Goal: Task Accomplishment & Management: Use online tool/utility

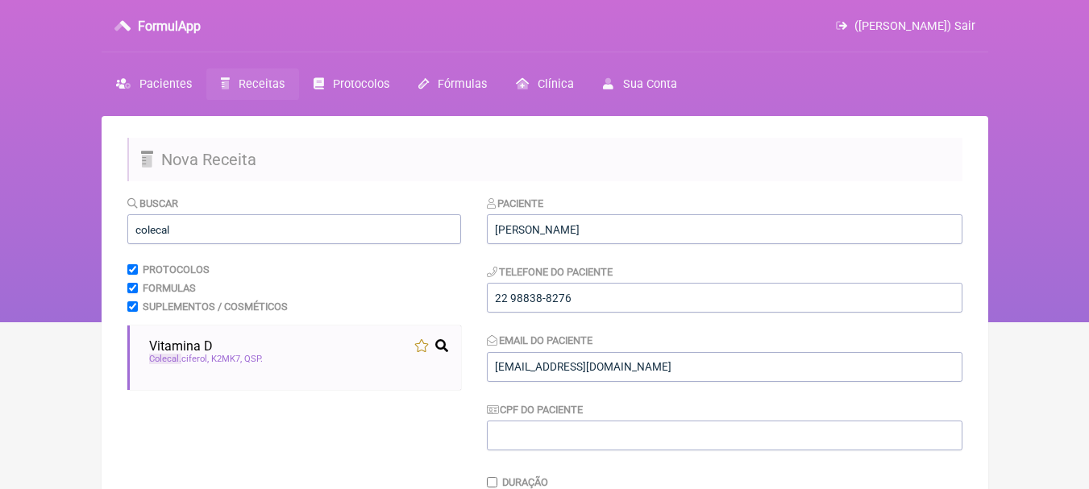
scroll to position [511, 0]
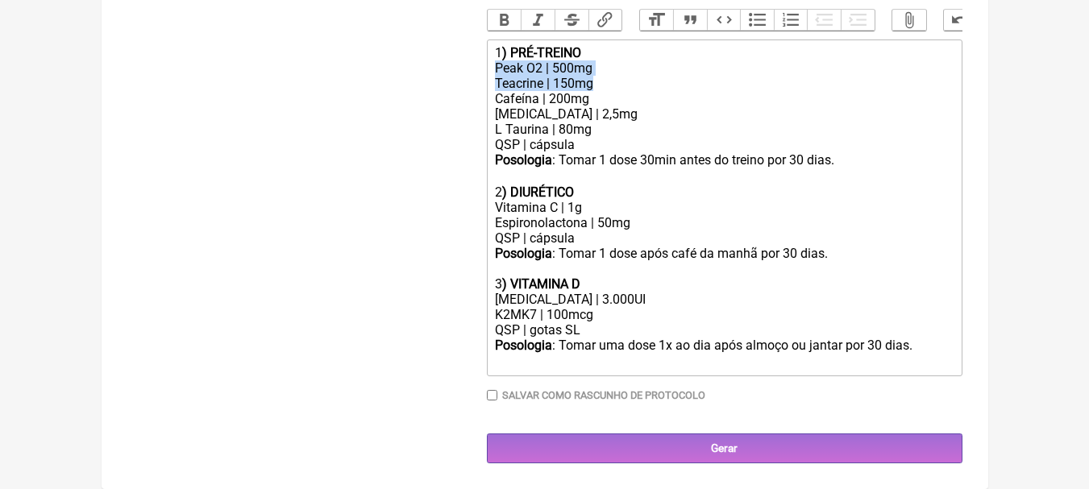
drag, startPoint x: 607, startPoint y: 81, endPoint x: 483, endPoint y: 70, distance: 123.7
click at [483, 70] on form "Buscar colecal Protocolos Formulas Suplementos / Cosméticos Vitamina D Colecal …" at bounding box center [544, 79] width 835 height 767
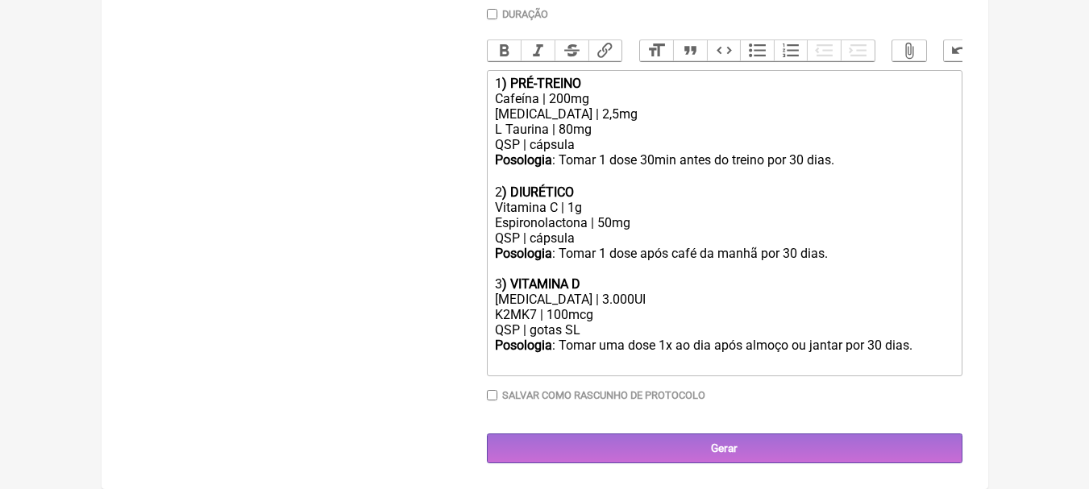
scroll to position [480, 0]
click at [594, 108] on div "[MEDICAL_DATA] | 2,5mg L Taurina | 80mg QSP | cápsula" at bounding box center [724, 129] width 458 height 46
drag, startPoint x: 609, startPoint y: 114, endPoint x: 450, endPoint y: 112, distance: 158.8
click at [450, 112] on form "Buscar colecal Protocolos Formulas Suplementos / Cosméticos Vitamina D Colecal …" at bounding box center [544, 95] width 835 height 737
click at [670, 130] on div "[MEDICAL_DATA] | 2,5mg L Taurina | 80mg QSP | cápsula" at bounding box center [724, 129] width 458 height 46
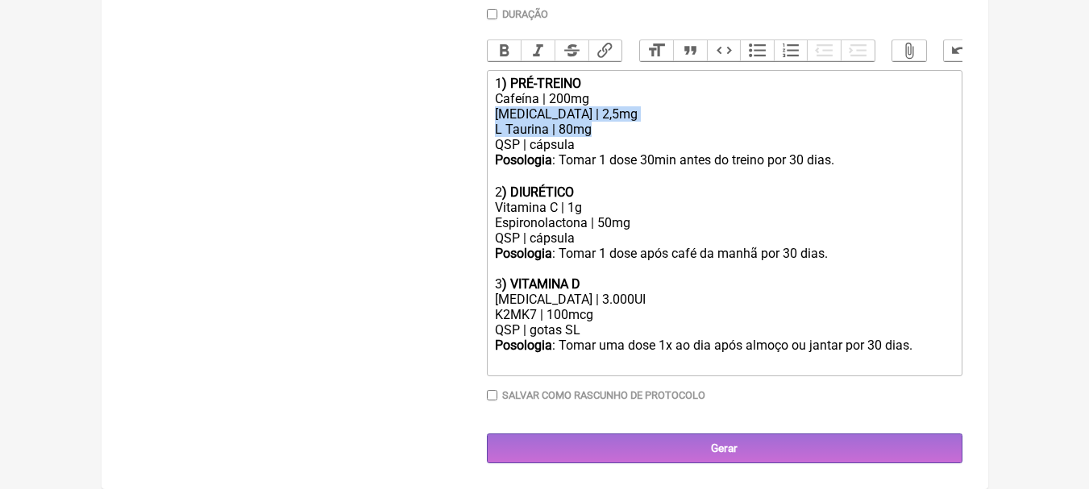
drag, startPoint x: 608, startPoint y: 135, endPoint x: 478, endPoint y: 110, distance: 132.8
click at [478, 110] on form "Buscar colecal Protocolos Formulas Suplementos / Cosméticos Vitamina D Colecal …" at bounding box center [544, 95] width 835 height 737
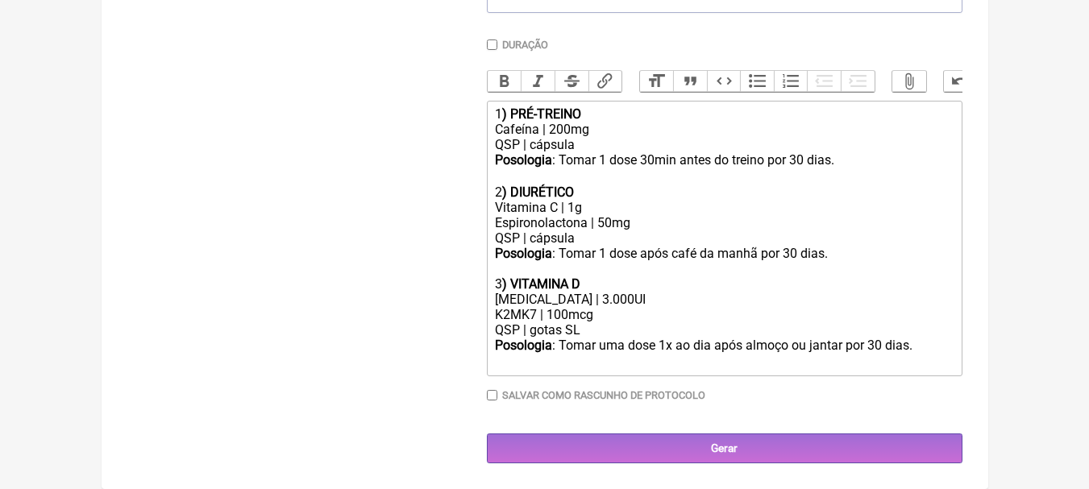
scroll to position [450, 0]
click at [612, 139] on div "QSP | cápsula" at bounding box center [724, 144] width 458 height 15
click at [841, 162] on div "Posologia : Tomar 1 dose 30min antes do treino por 30 dias. ㅤ 2 ) DIURÉTICO" at bounding box center [724, 176] width 458 height 48
click at [803, 159] on div "Posologia : Tomar 1 dose 30min antes do treino por 30 dias. ㅤ 2 ) DIURÉTICO" at bounding box center [724, 176] width 458 height 48
type trix-editor "<div>1<strong>) PRÉ-TREINO</strong></div><div>Cafeína | 200mg</div><div>QSP | c…"
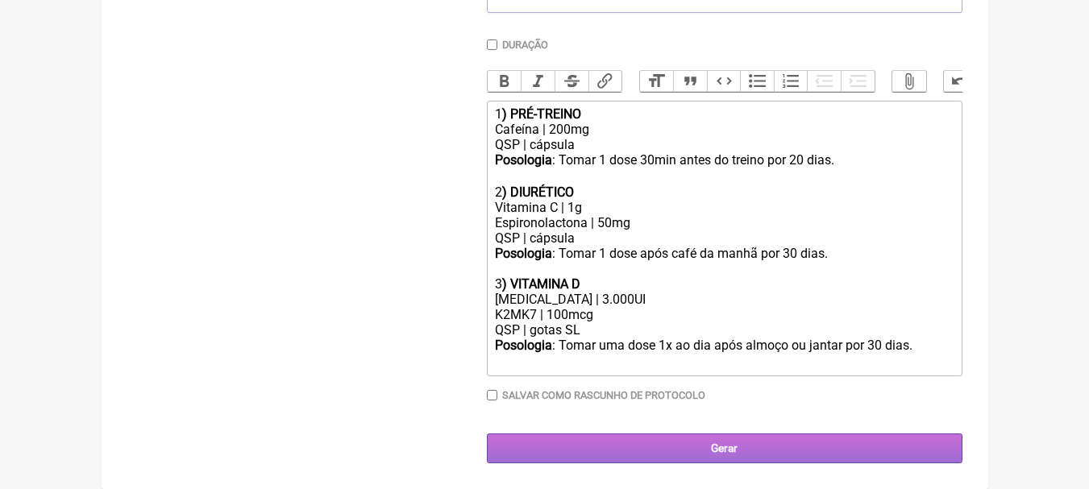
click at [757, 448] on input "Gerar" at bounding box center [724, 449] width 475 height 30
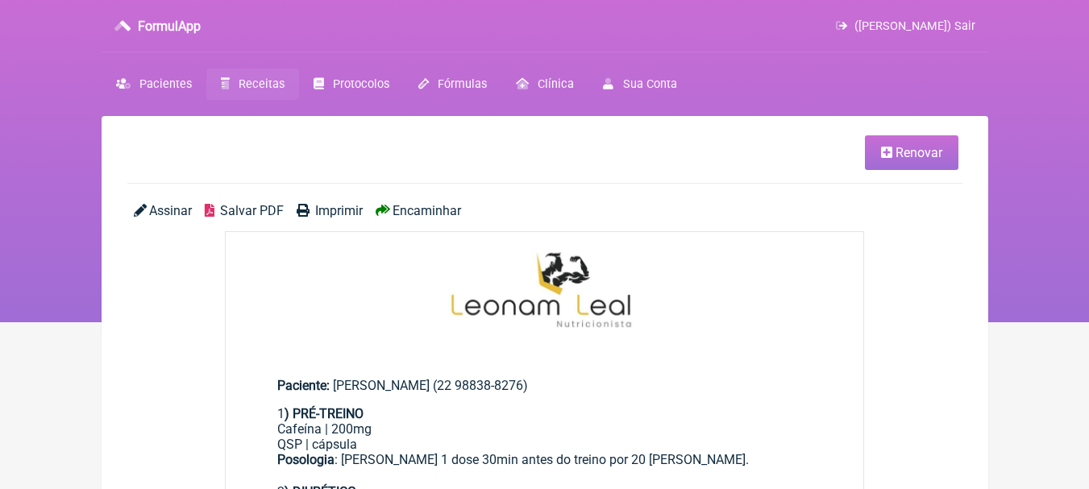
click at [252, 208] on span "Salvar PDF" at bounding box center [252, 210] width 64 height 15
click at [162, 82] on span "Pacientes" at bounding box center [165, 84] width 52 height 14
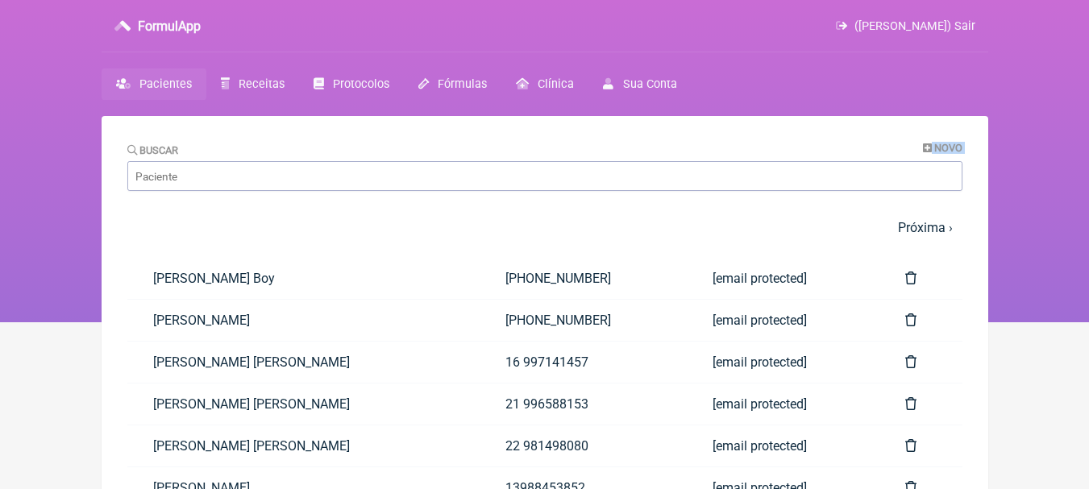
click at [242, 170] on div "Buscar Novo" at bounding box center [544, 166] width 835 height 49
click at [242, 170] on input "Buscar" at bounding box center [544, 176] width 835 height 30
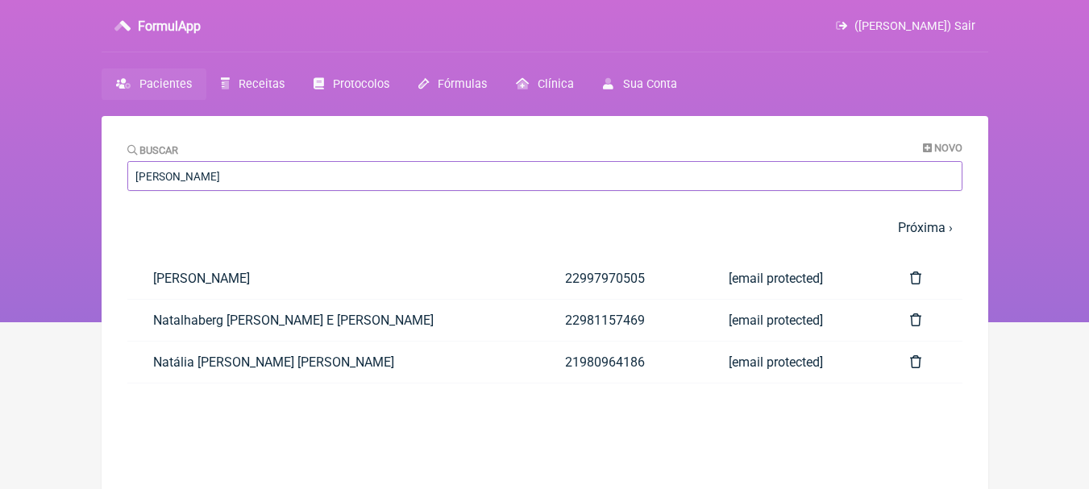
type input "nathan"
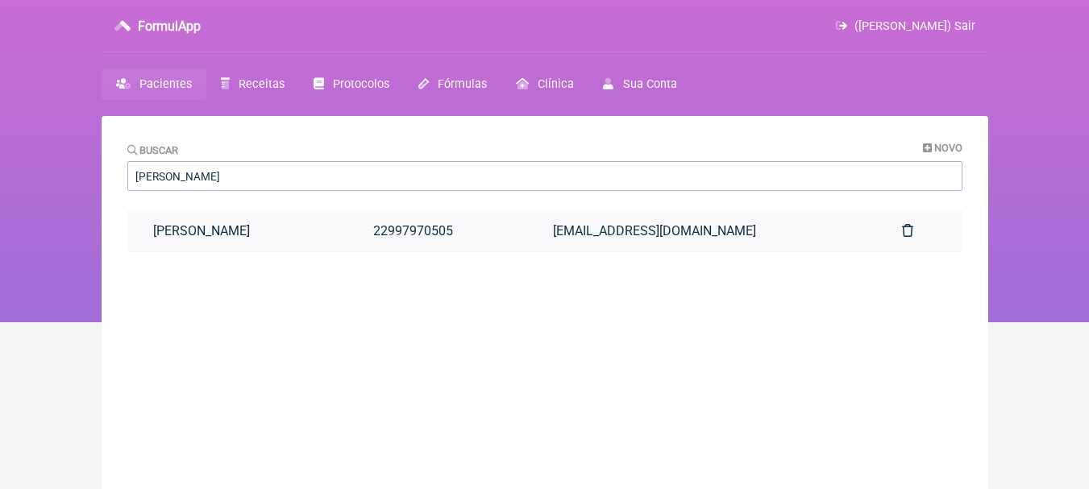
click at [322, 238] on link "Nathan Abdalla Jordao Da Costa" at bounding box center [237, 230] width 221 height 41
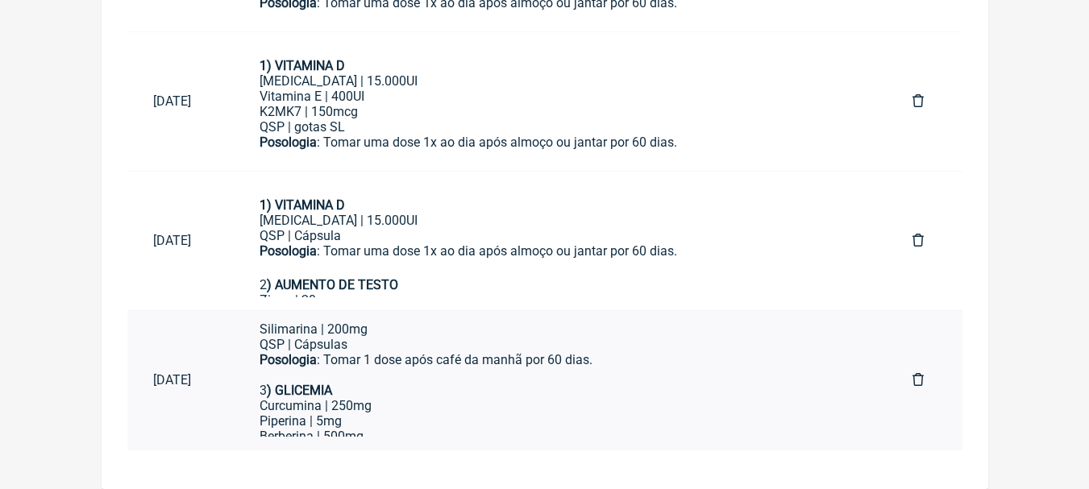
scroll to position [222, 0]
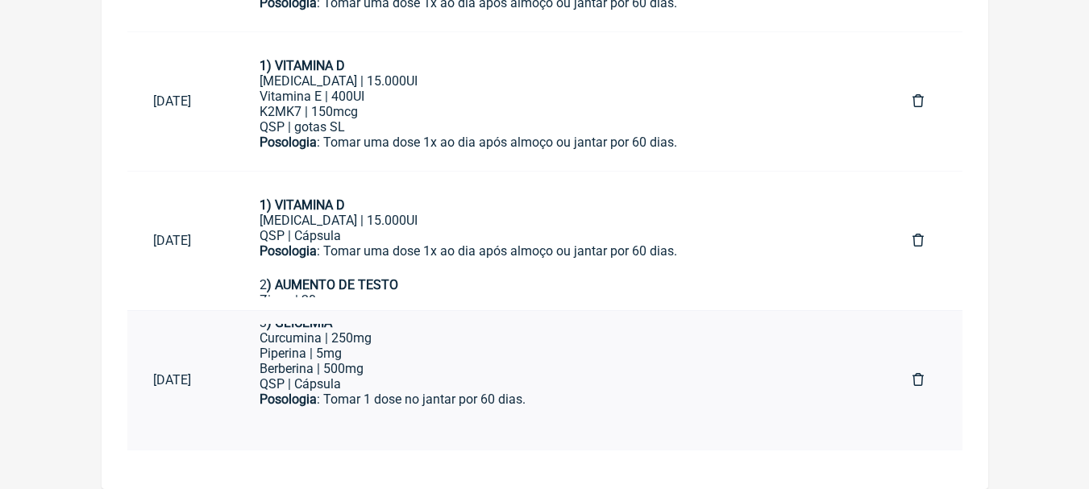
click at [605, 343] on div "Curcumina | 250mg" at bounding box center [559, 337] width 601 height 15
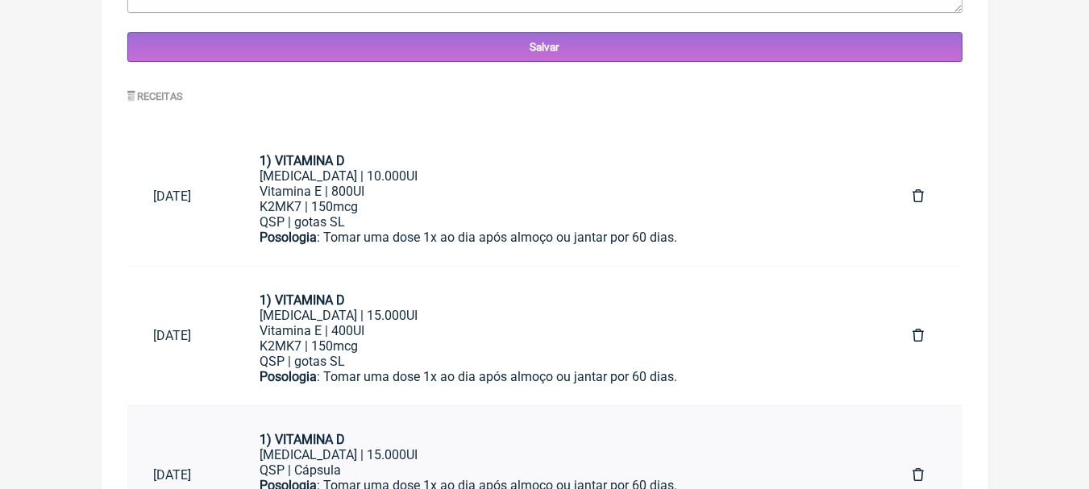
scroll to position [728, 0]
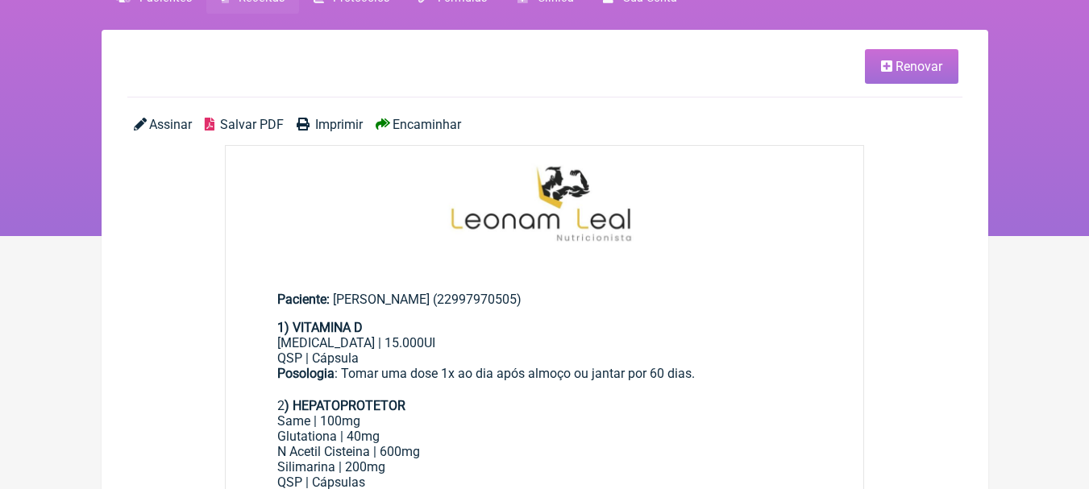
scroll to position [81, 0]
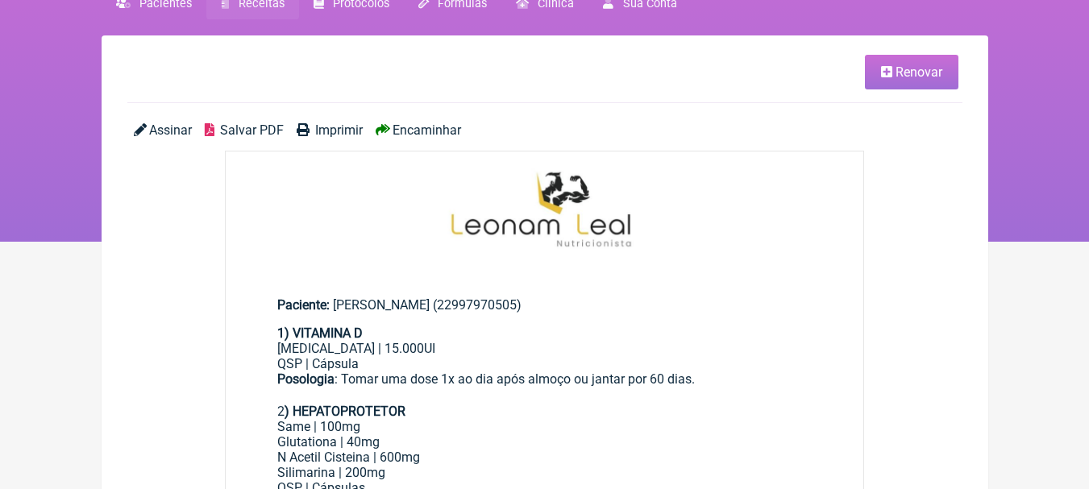
click at [892, 66] on link "Renovar" at bounding box center [911, 72] width 93 height 35
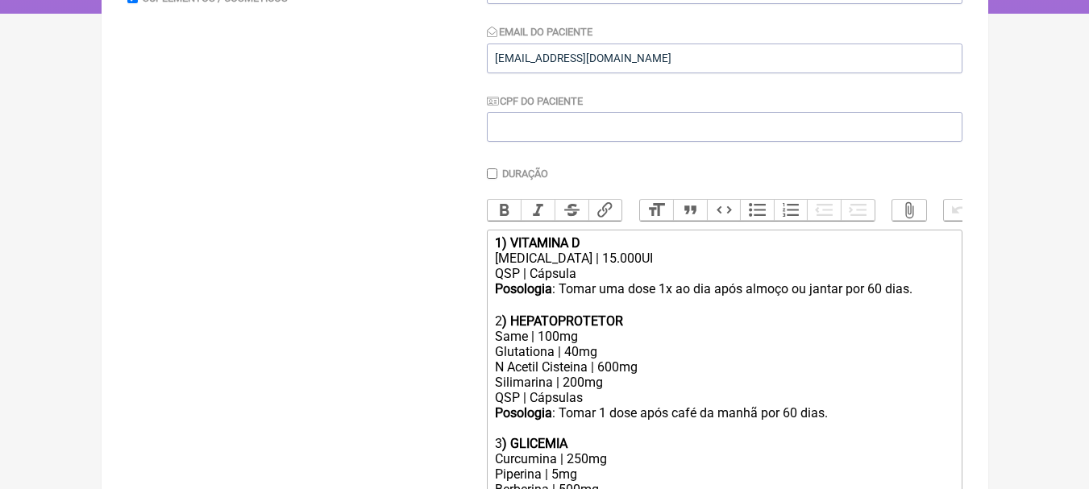
scroll to position [322, 0]
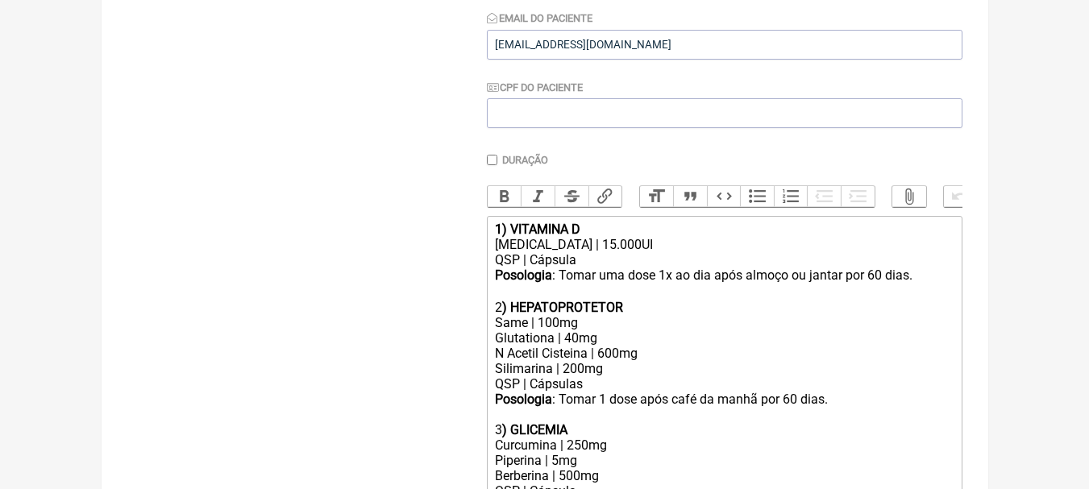
click at [774, 268] on div "QSP | Cápsula" at bounding box center [724, 259] width 458 height 15
click at [741, 268] on div "QSP | Cápsula" at bounding box center [724, 259] width 458 height 15
click at [596, 252] on div "Colecalciferol | 15.000UI" at bounding box center [724, 244] width 458 height 15
click at [639, 252] on div "Colecalciferol | 10.000UI" at bounding box center [724, 244] width 458 height 15
click at [613, 252] on div "Colecalciferol | 10.000UI" at bounding box center [724, 244] width 458 height 15
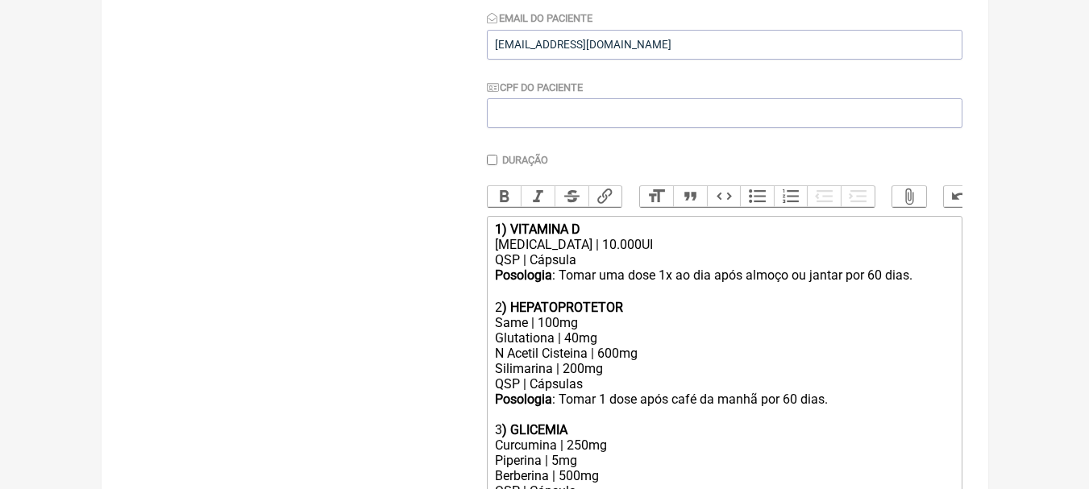
click at [616, 265] on div "QSP | Cápsula" at bounding box center [724, 259] width 458 height 15
click at [918, 284] on div "Posologia : Tomar uma dose 1x ao dia após almoço ou jantar por 60 dias. ㅤ" at bounding box center [724, 276] width 458 height 17
click at [876, 284] on div "Posologia : Tomar uma dose 1x ao dia após almoço ou jantar por 60 dias. ㅤ" at bounding box center [724, 276] width 458 height 17
type trix-editor "<div><strong>1) VITAMINA D</strong></div><div>Colecalciferol | 10.000UI</div><d…"
